Goal: Register for event/course

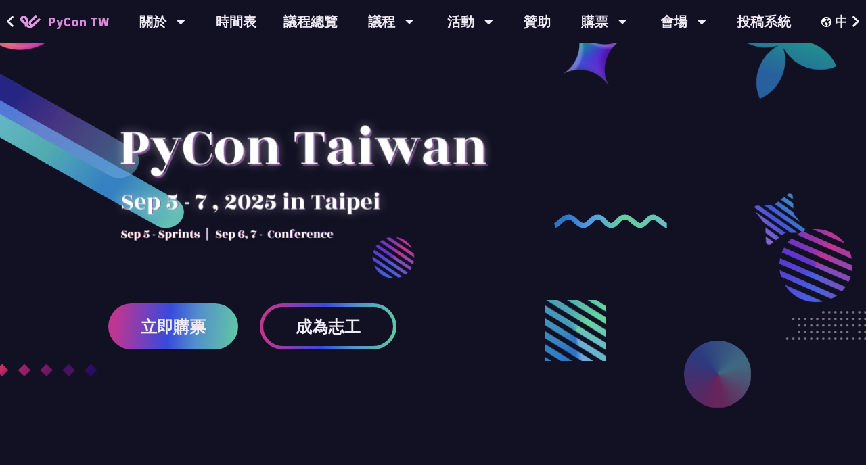
scroll to position [54, 0]
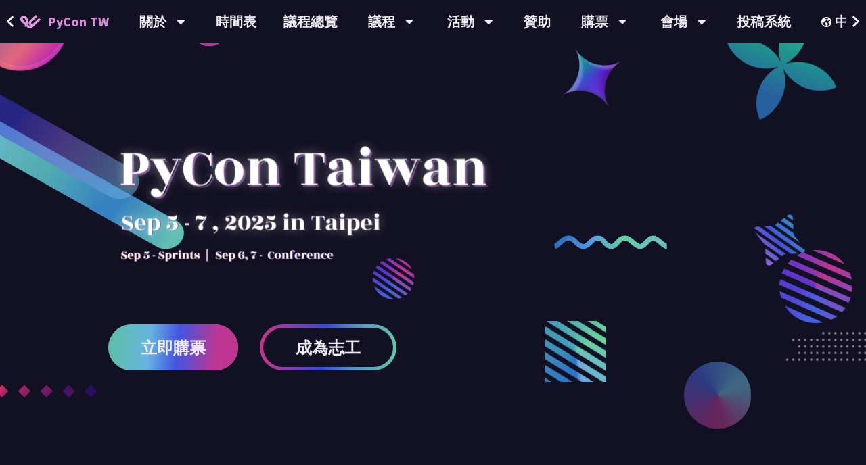
click at [174, 347] on span "立即購票" at bounding box center [173, 347] width 65 height 17
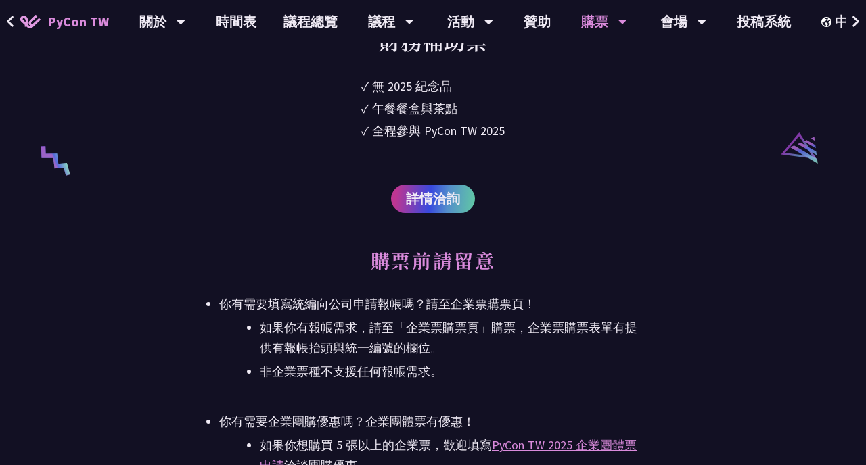
scroll to position [2633, 0]
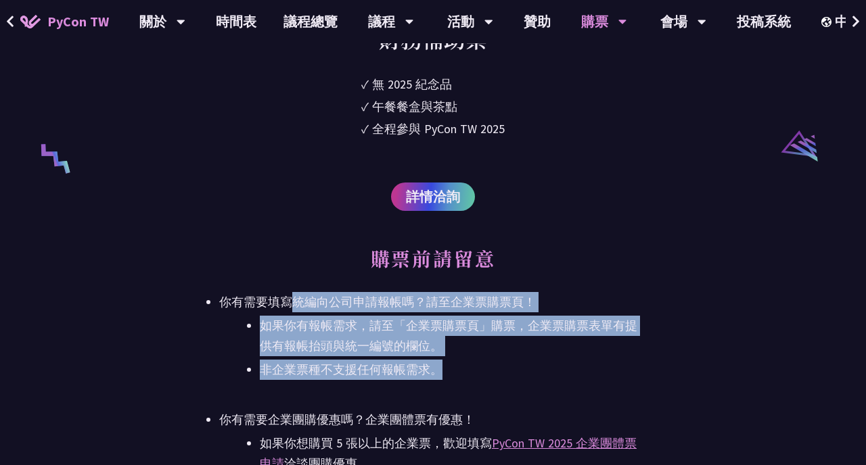
drag, startPoint x: 296, startPoint y: 300, endPoint x: 456, endPoint y: 375, distance: 177.6
click at [456, 375] on li "你有需要填寫統編向公司申請報帳嗎？請至企業票購票頁！ 如果你有報帳需求，請至「企業票購票頁」購票，企業票購票表單有提供有報帳抬頭與統一編號的欄位。 非企業票種…" at bounding box center [432, 336] width 427 height 88
click at [456, 375] on li "非企業票種不支援任何報帳需求。" at bounding box center [453, 370] width 387 height 20
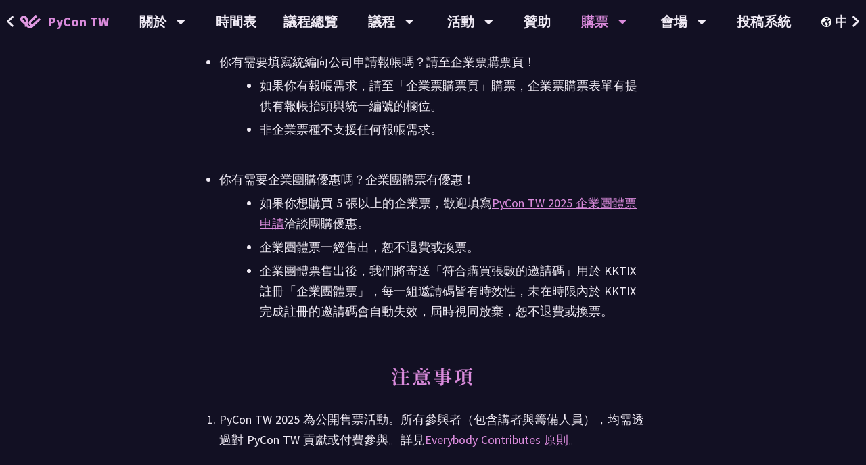
scroll to position [2624, 0]
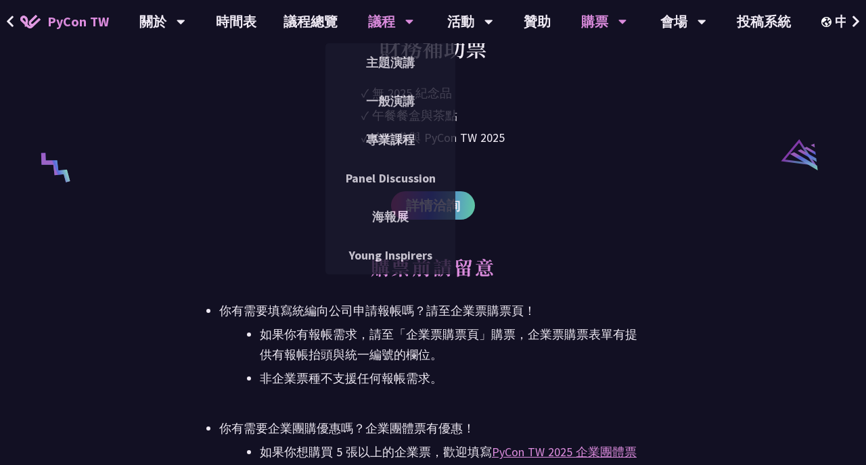
click at [185, 21] on div "議程" at bounding box center [162, 21] width 46 height 43
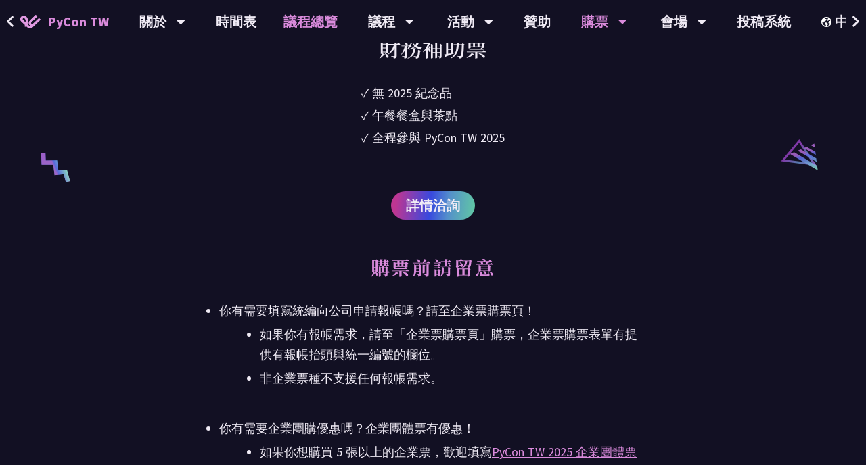
click at [316, 22] on link "議程總覽" at bounding box center [310, 21] width 81 height 43
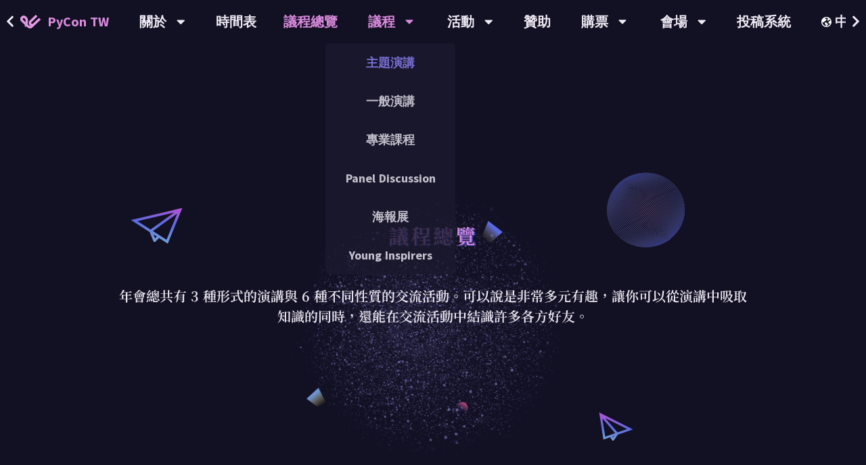
click at [398, 60] on link "主題演講" at bounding box center [390, 63] width 130 height 32
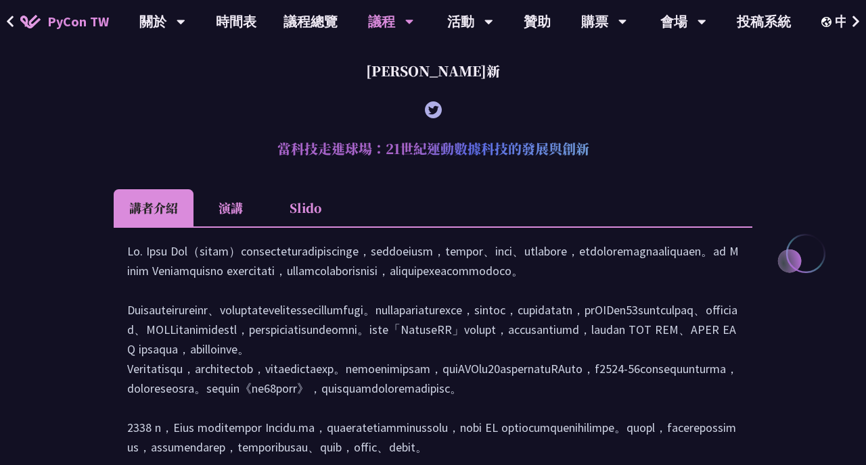
scroll to position [512, 0]
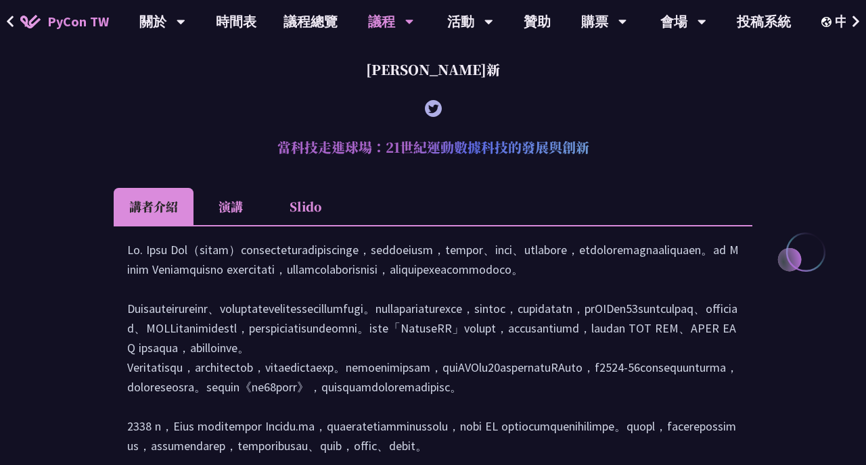
click at [245, 210] on li "演講" at bounding box center [230, 206] width 74 height 37
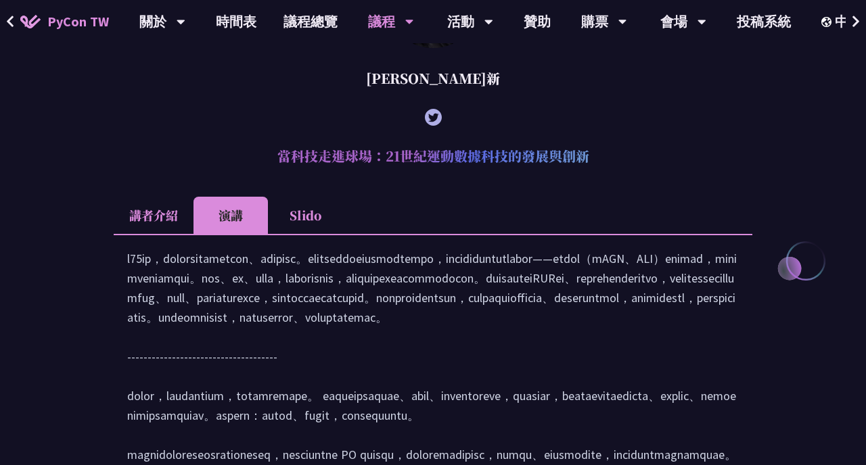
scroll to position [0, 0]
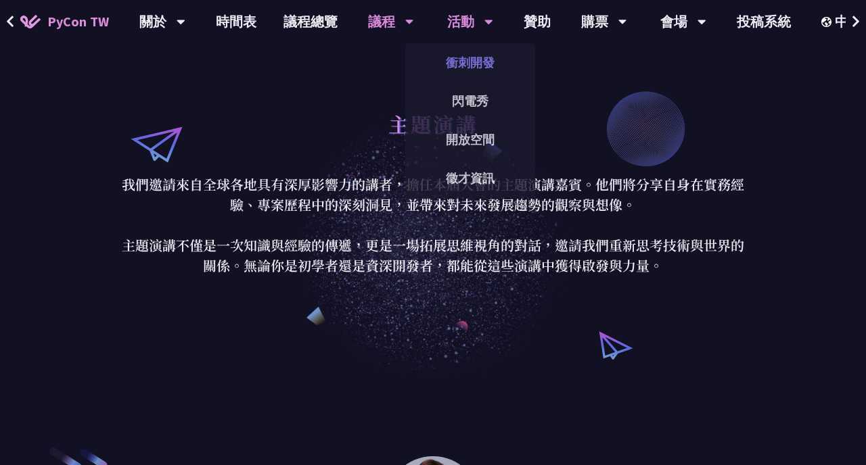
click at [481, 60] on link "衝刺開發" at bounding box center [470, 63] width 130 height 32
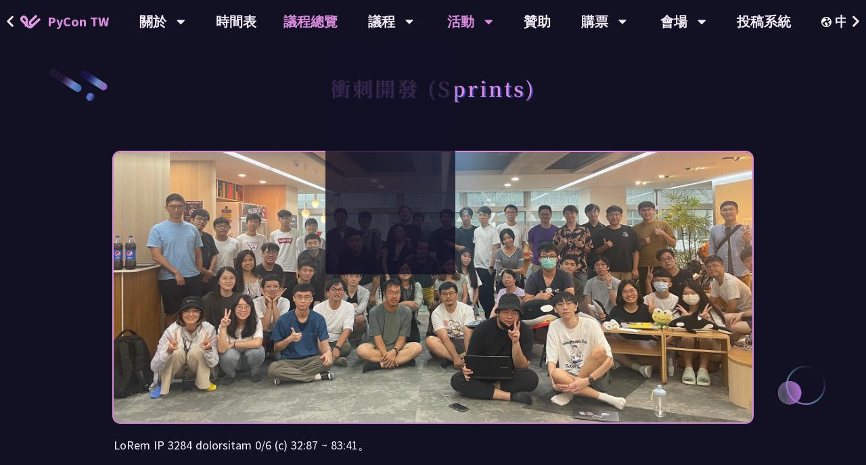
click at [320, 25] on link "議程總覽" at bounding box center [310, 21] width 81 height 43
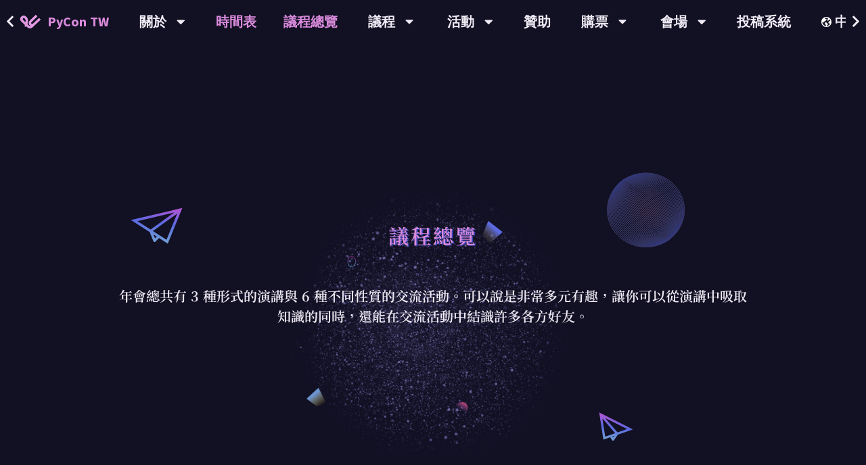
click at [227, 20] on link "時間表" at bounding box center [236, 21] width 68 height 43
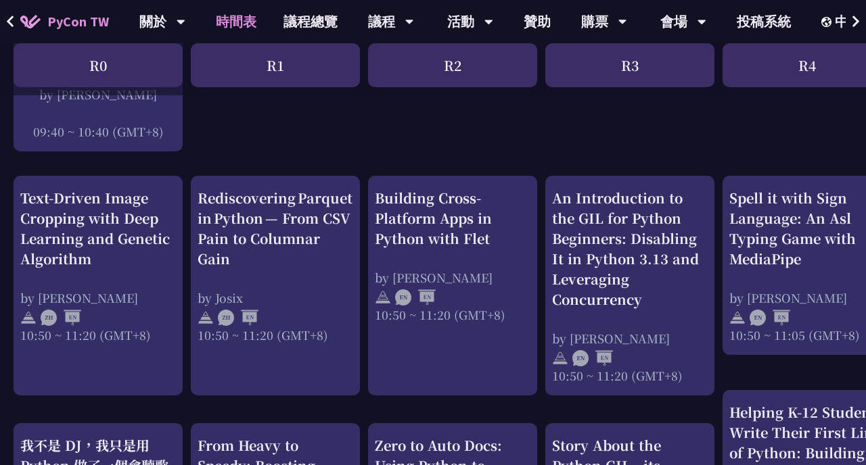
scroll to position [500, 0]
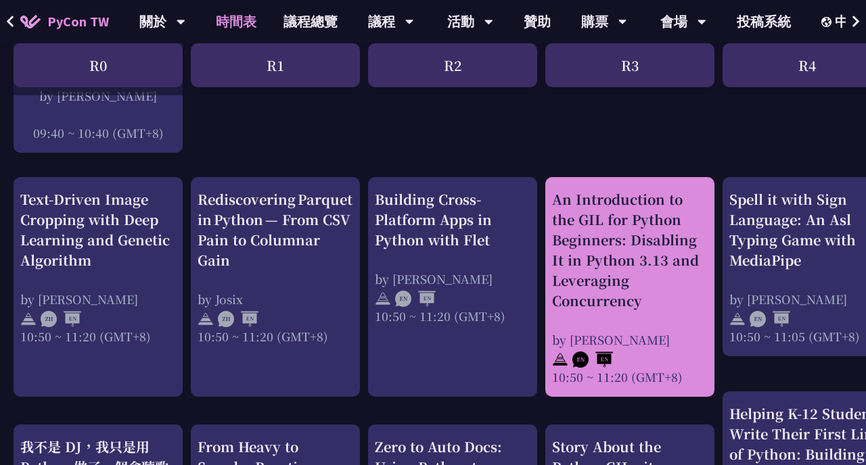
click at [586, 227] on div "An Introduction to the GIL for Python Beginners: Disabling It in Python 3.13 an…" at bounding box center [630, 250] width 156 height 122
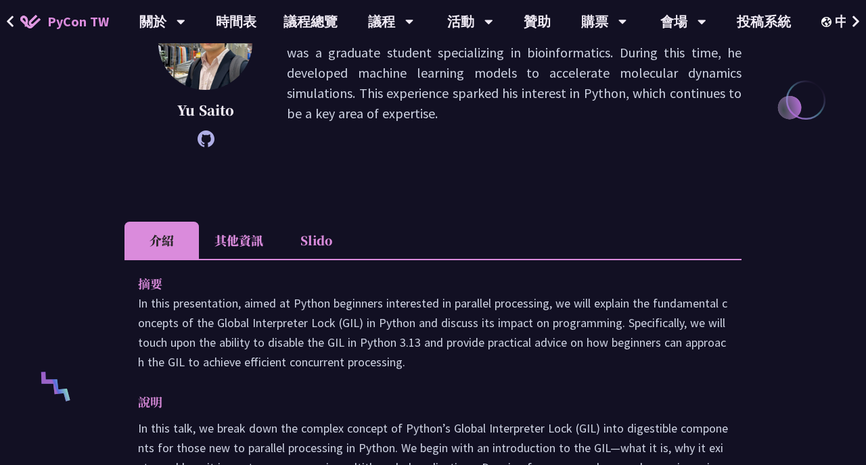
scroll to position [285, 0]
click at [252, 230] on li "其他資訊" at bounding box center [239, 240] width 80 height 37
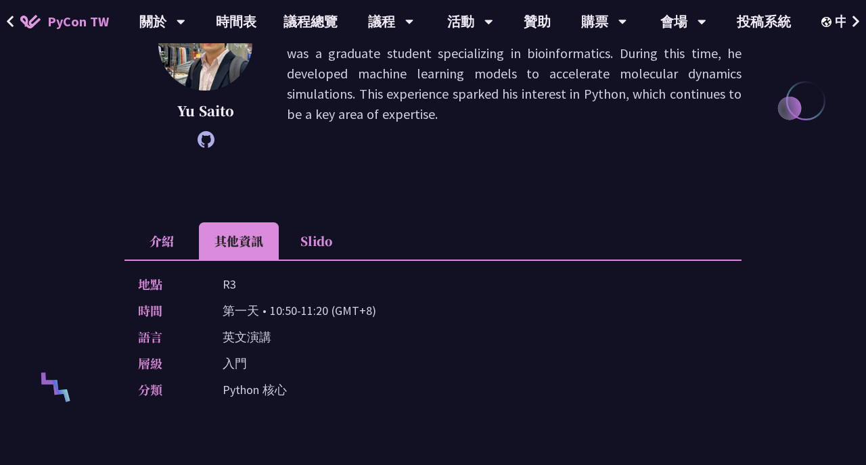
click at [308, 239] on li "Slido" at bounding box center [316, 240] width 74 height 37
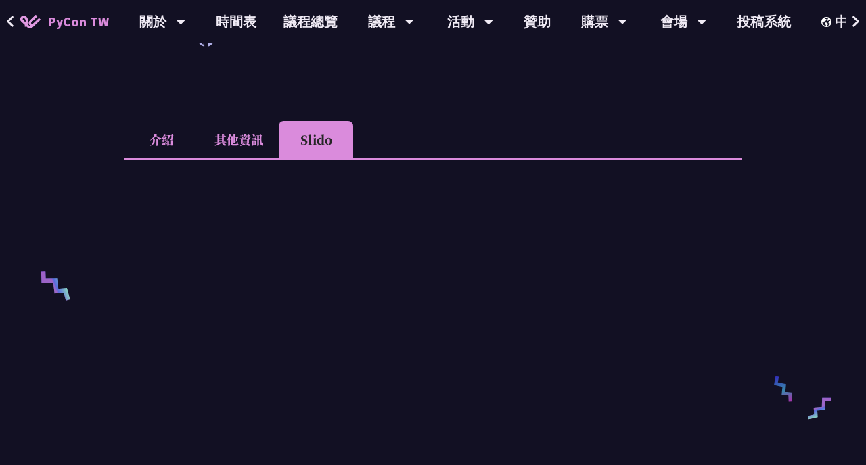
scroll to position [381, 0]
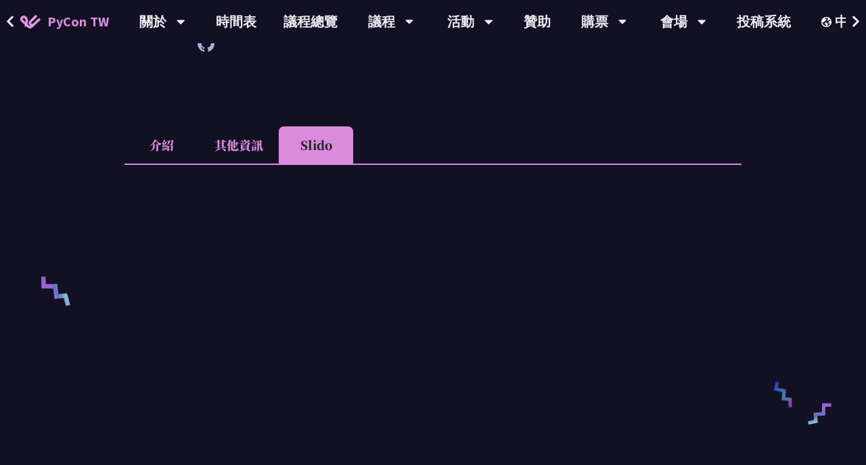
click at [232, 149] on li "其他資訊" at bounding box center [239, 144] width 80 height 37
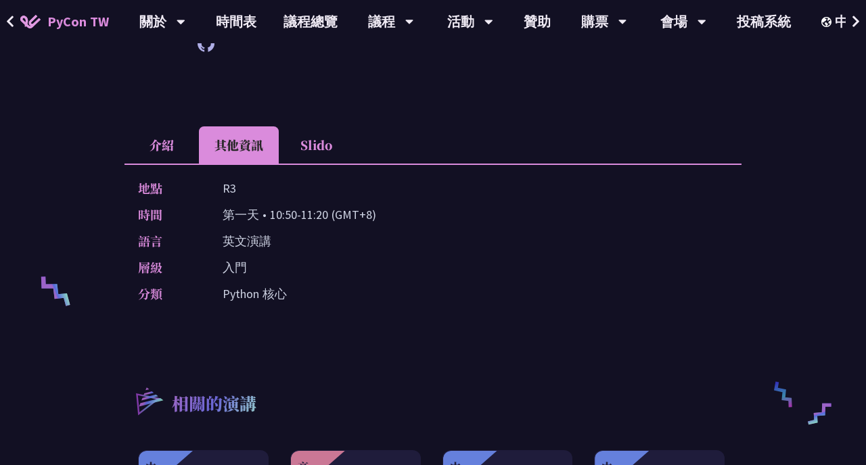
click at [162, 147] on li "介紹" at bounding box center [161, 144] width 74 height 37
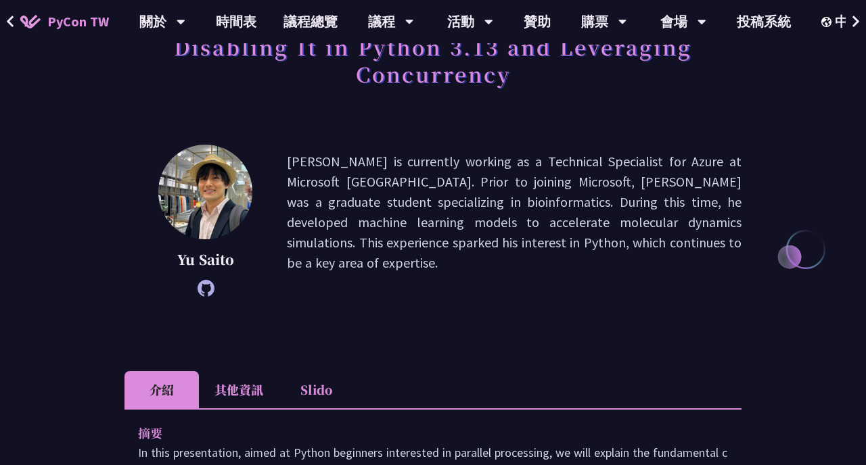
scroll to position [0, 0]
